Goal: Navigation & Orientation: Go to known website

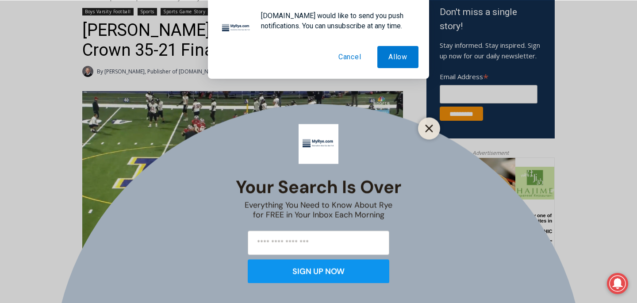
click at [431, 124] on icon "Close" at bounding box center [429, 128] width 8 height 8
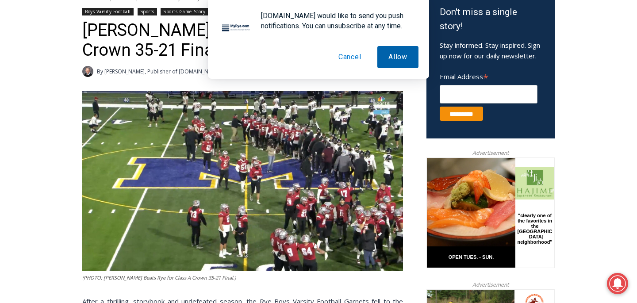
click at [391, 56] on button "Allow" at bounding box center [397, 57] width 41 height 22
